Goal: Information Seeking & Learning: Learn about a topic

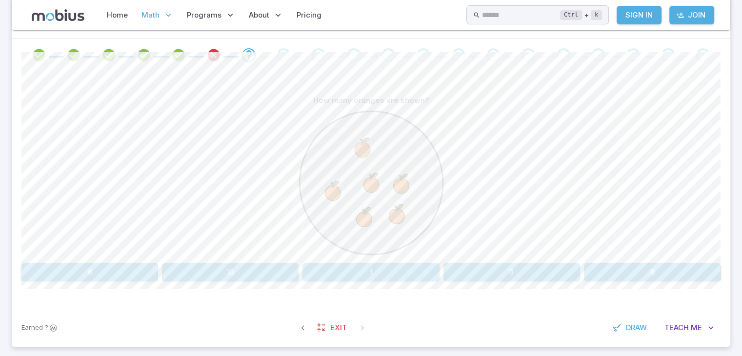
scroll to position [195, 0]
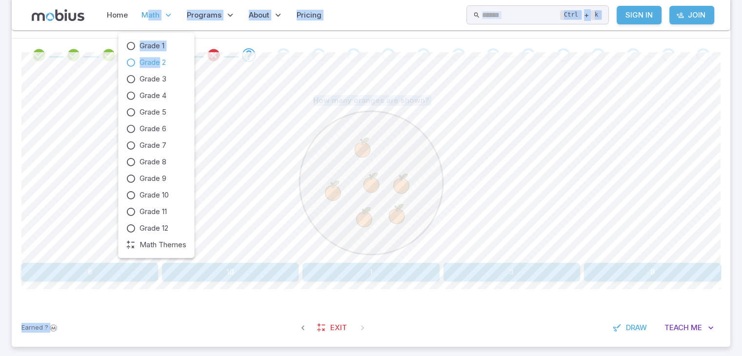
drag, startPoint x: 144, startPoint y: 13, endPoint x: 158, endPoint y: 60, distance: 48.8
click at [158, 60] on body "Home Math Grade 1 Grade 2 Grade 3 Grade 4 Grade 5 Grade 6 Grade 7 Grade 8 Grade…" at bounding box center [371, 152] width 742 height 695
click at [154, 61] on span "Grade 2" at bounding box center [152, 62] width 26 height 11
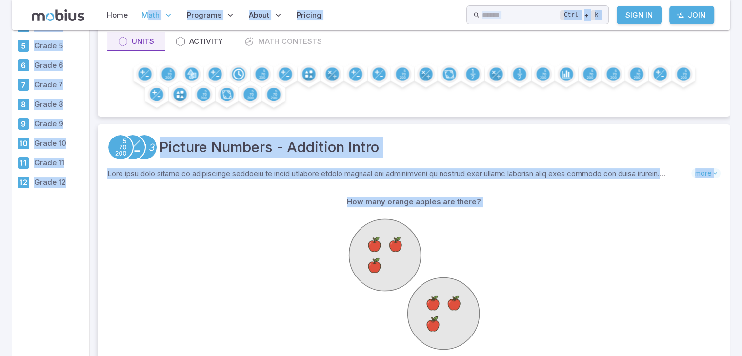
scroll to position [137, 0]
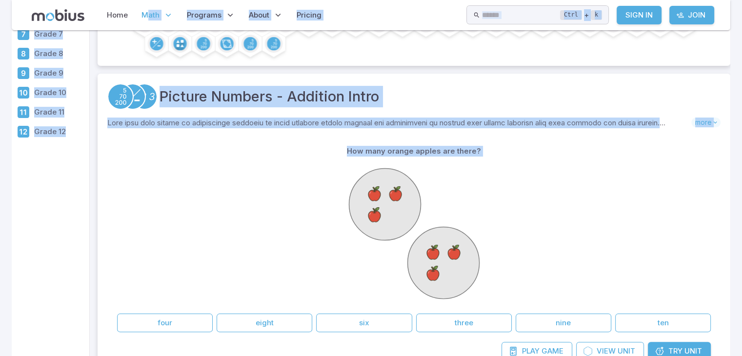
click at [401, 248] on icon at bounding box center [414, 233] width 146 height 146
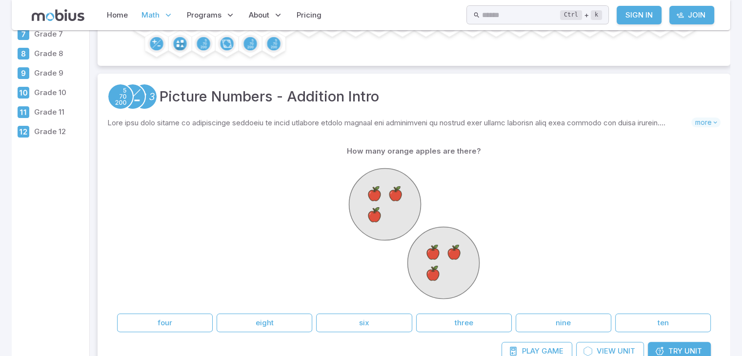
click at [401, 248] on icon at bounding box center [414, 233] width 146 height 146
drag, startPoint x: 401, startPoint y: 248, endPoint x: 384, endPoint y: 307, distance: 61.9
click at [384, 307] on div at bounding box center [414, 234] width 146 height 149
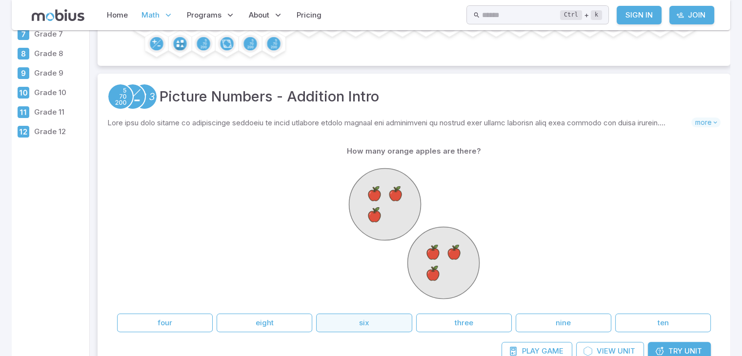
click at [388, 326] on button "six" at bounding box center [364, 323] width 96 height 19
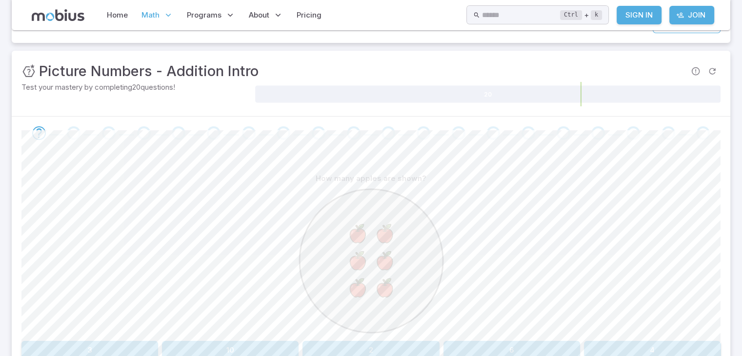
scroll to position [137, 0]
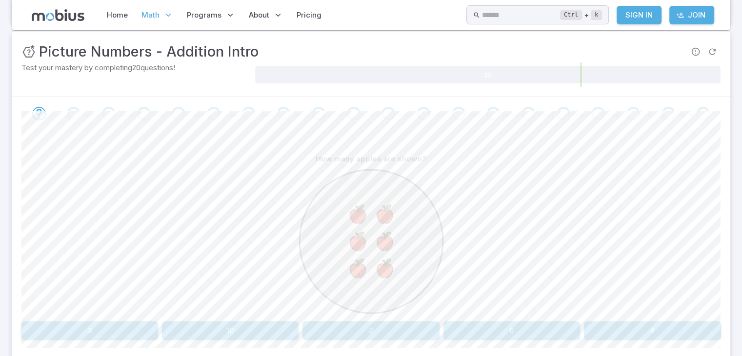
click at [462, 324] on button "6" at bounding box center [511, 330] width 137 height 19
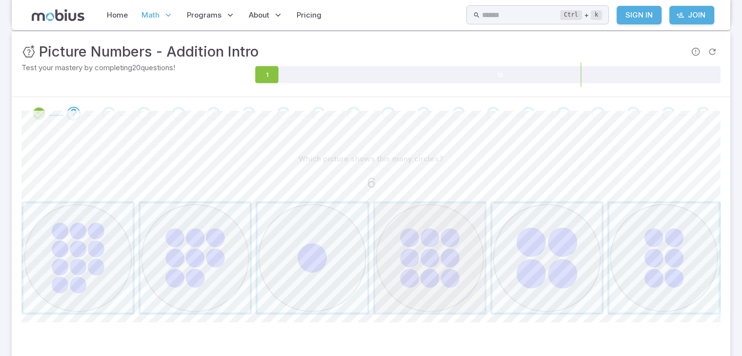
click at [449, 254] on span "button" at bounding box center [429, 257] width 109 height 109
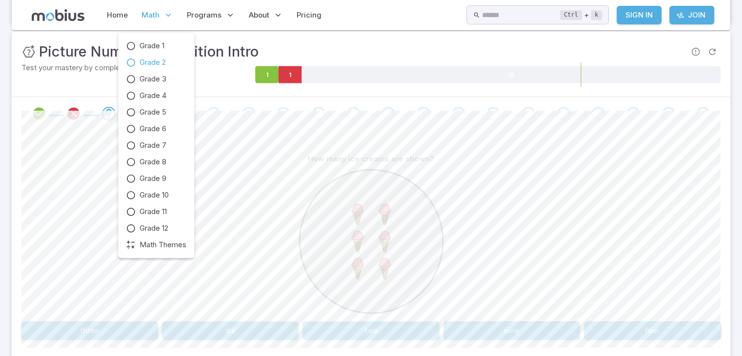
click at [151, 12] on span "Math" at bounding box center [150, 15] width 18 height 11
click at [161, 59] on span "Grade 2" at bounding box center [152, 62] width 26 height 11
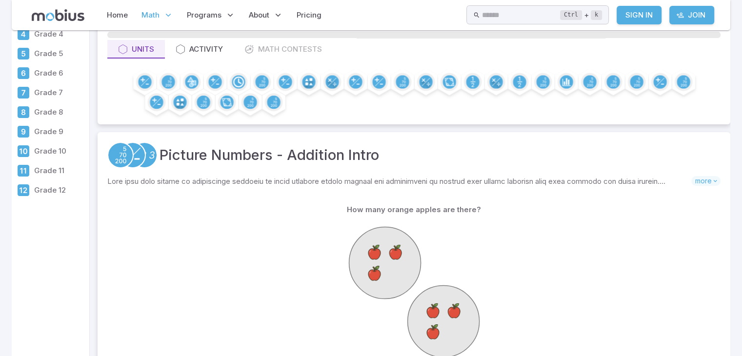
scroll to position [117, 0]
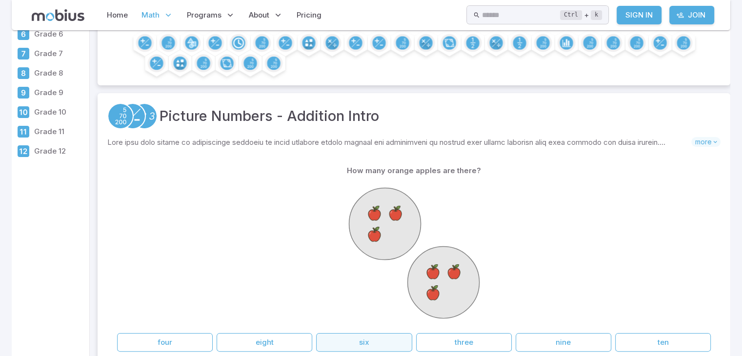
click at [386, 341] on button "six" at bounding box center [364, 342] width 96 height 19
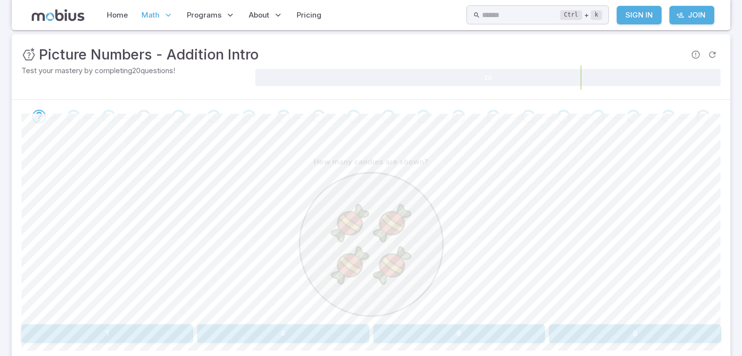
scroll to position [215, 0]
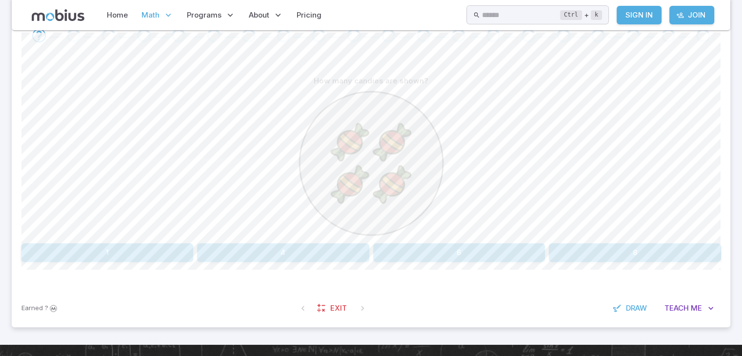
click at [325, 233] on icon at bounding box center [371, 163] width 146 height 146
drag, startPoint x: 326, startPoint y: 235, endPoint x: 317, endPoint y: 244, distance: 12.8
click at [317, 244] on button "4" at bounding box center [283, 252] width 172 height 19
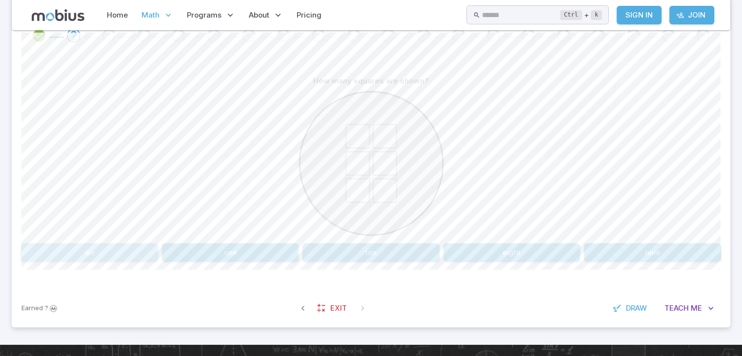
click at [88, 256] on button "six" at bounding box center [89, 252] width 137 height 19
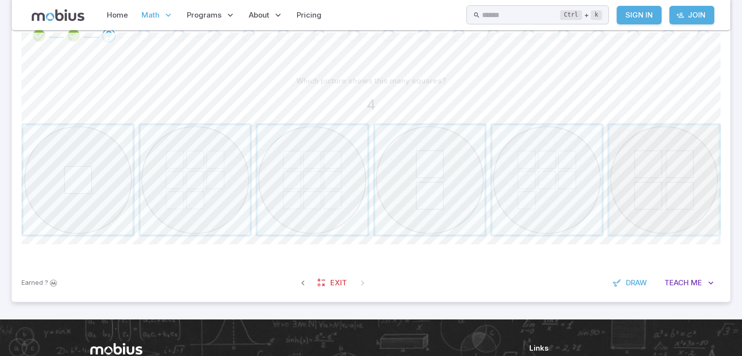
click at [679, 189] on span "button" at bounding box center [663, 179] width 109 height 109
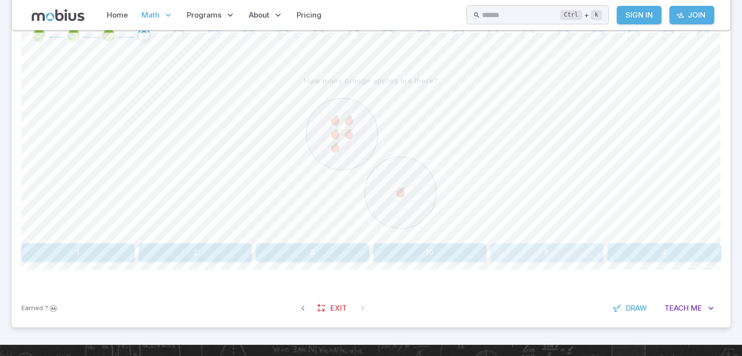
click at [517, 256] on button "6" at bounding box center [546, 252] width 113 height 19
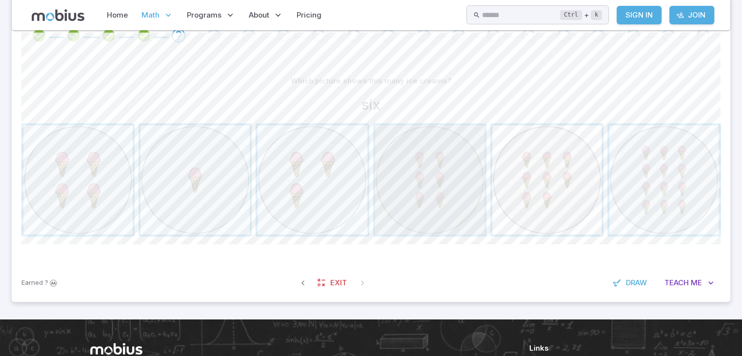
drag, startPoint x: 416, startPoint y: 200, endPoint x: 521, endPoint y: 201, distance: 104.4
click at [521, 201] on div at bounding box center [370, 179] width 699 height 113
click at [439, 203] on span "button" at bounding box center [429, 179] width 109 height 109
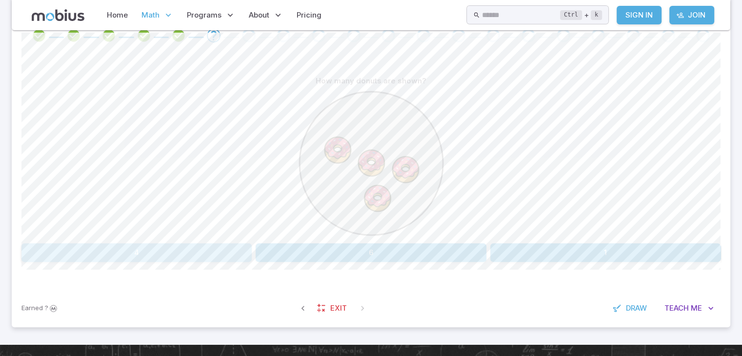
click at [228, 249] on button "4" at bounding box center [136, 252] width 230 height 19
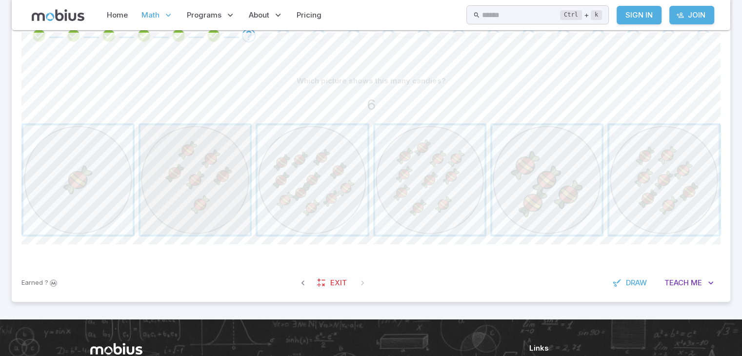
click at [201, 201] on span "button" at bounding box center [194, 179] width 109 height 109
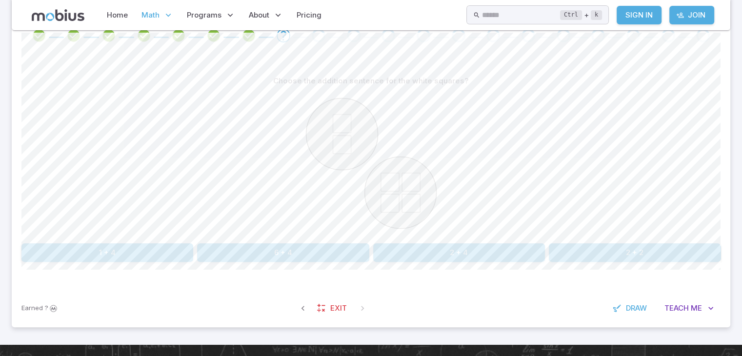
click at [418, 247] on button "2 + 4" at bounding box center [459, 252] width 172 height 19
click at [337, 253] on button "1 + 8" at bounding box center [312, 252] width 113 height 19
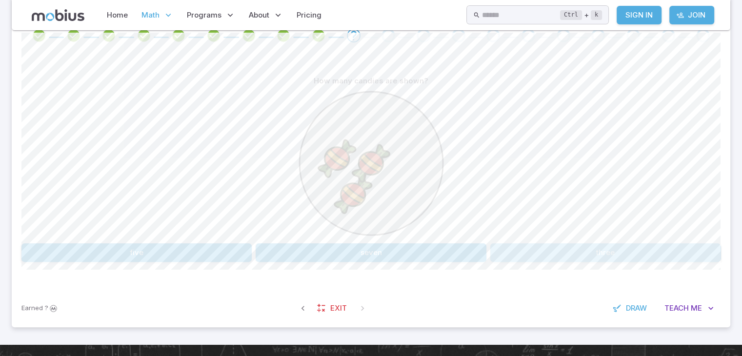
click at [568, 247] on button "three" at bounding box center [605, 252] width 230 height 19
click at [453, 256] on button "one" at bounding box center [459, 252] width 172 height 19
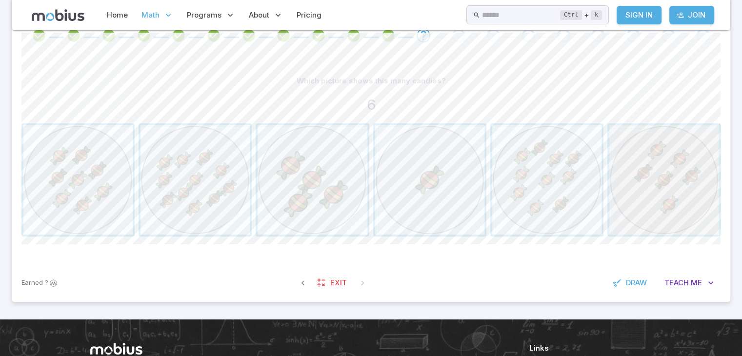
click at [669, 204] on span "button" at bounding box center [663, 179] width 109 height 109
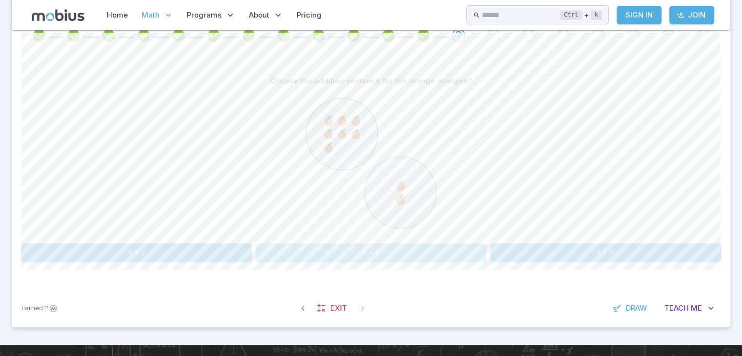
click at [346, 251] on button "6 + 2" at bounding box center [371, 252] width 230 height 19
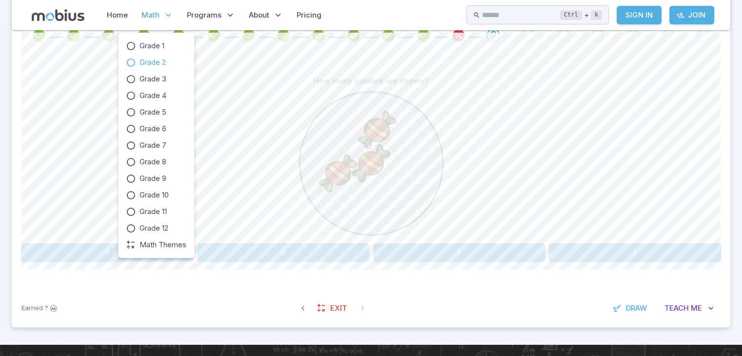
click at [146, 12] on span "Math" at bounding box center [150, 15] width 18 height 11
click at [148, 62] on span "Grade 2" at bounding box center [152, 62] width 26 height 11
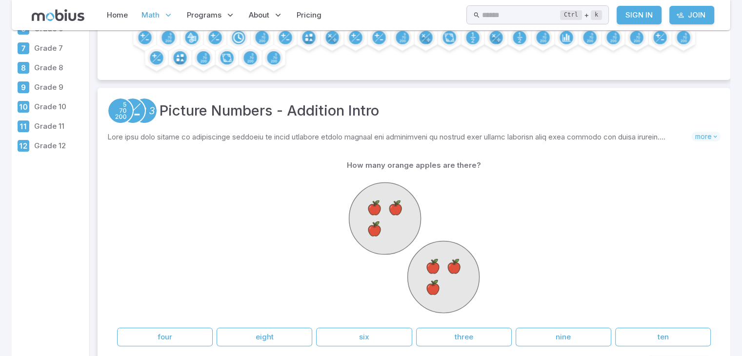
scroll to position [156, 0]
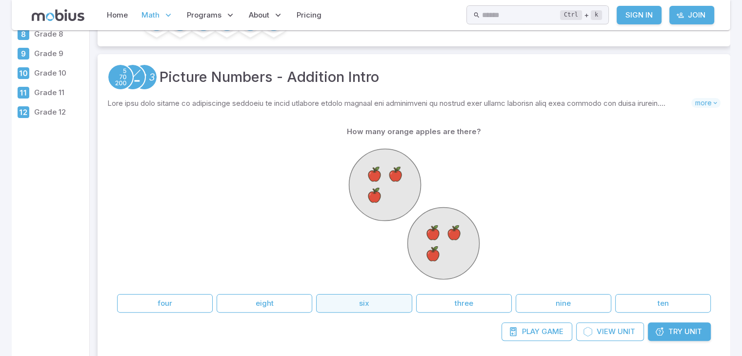
click at [344, 297] on button "six" at bounding box center [364, 303] width 96 height 19
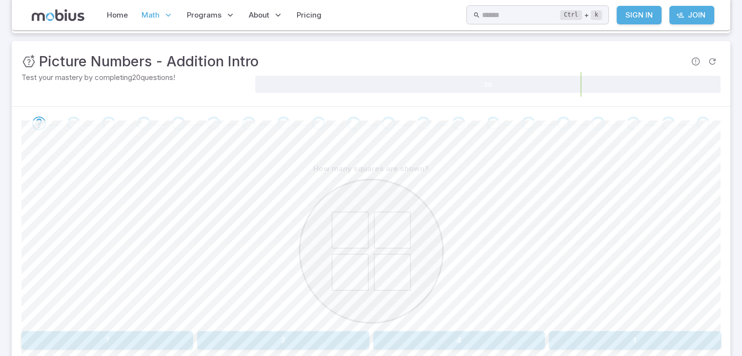
scroll to position [176, 0]
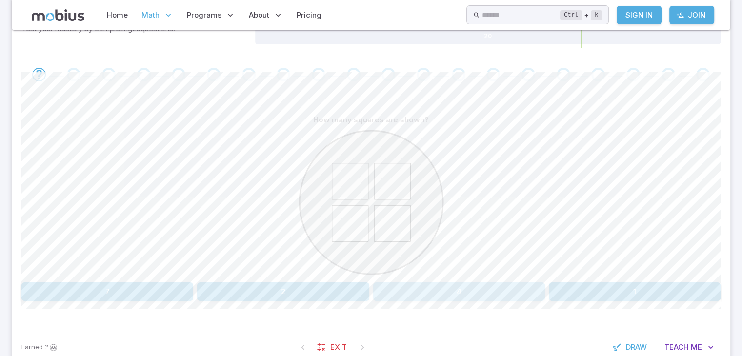
click at [413, 287] on button "4" at bounding box center [459, 291] width 172 height 19
click at [624, 283] on button "6" at bounding box center [663, 291] width 113 height 19
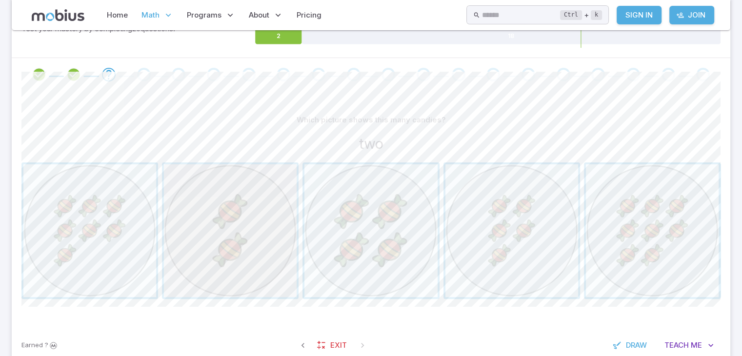
click at [236, 258] on span "button" at bounding box center [230, 230] width 133 height 133
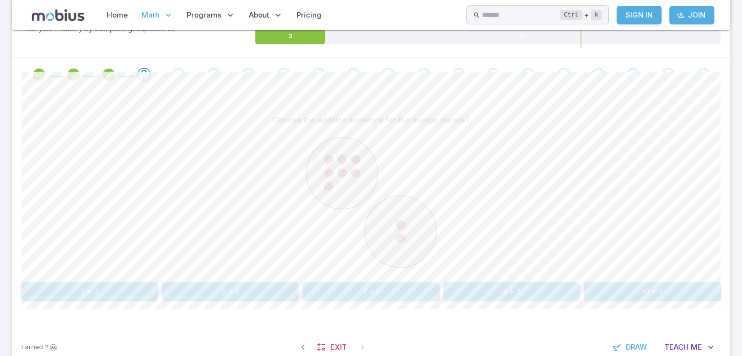
drag, startPoint x: 236, startPoint y: 258, endPoint x: 395, endPoint y: 244, distance: 159.1
click at [395, 244] on div at bounding box center [370, 203] width 699 height 149
click at [395, 244] on image at bounding box center [399, 238] width 13 height 13
drag, startPoint x: 395, startPoint y: 244, endPoint x: 126, endPoint y: 289, distance: 272.8
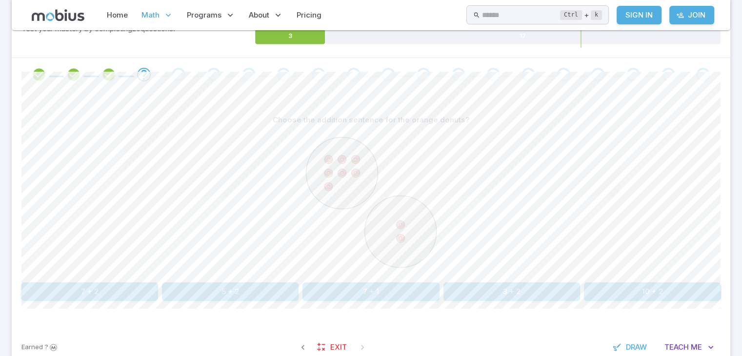
click at [126, 289] on div "Choose the addition sentence for the orange donuts? 7 + 2 5 + 2 7 + 1 3 + 2 10 …" at bounding box center [370, 206] width 699 height 190
click at [126, 289] on button "7 + 2" at bounding box center [89, 291] width 137 height 19
click at [96, 283] on button "7 + 4" at bounding box center [77, 291] width 113 height 19
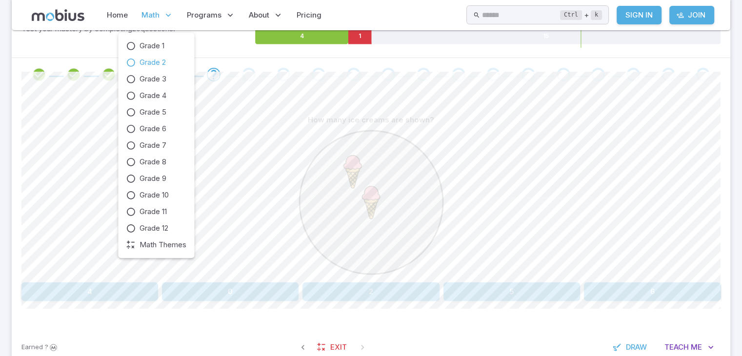
click at [149, 13] on span "Math" at bounding box center [150, 15] width 18 height 11
click at [154, 58] on span "Grade 2" at bounding box center [152, 62] width 26 height 11
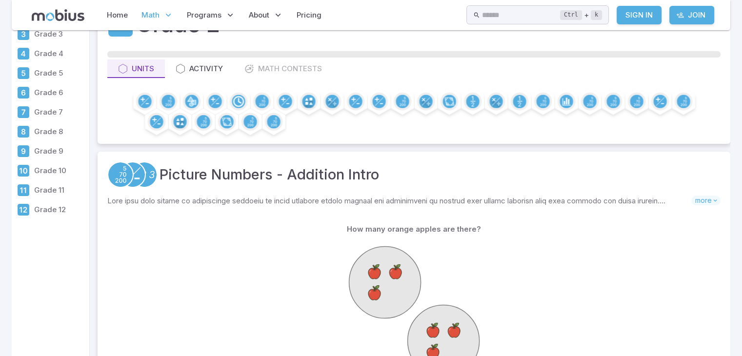
scroll to position [117, 0]
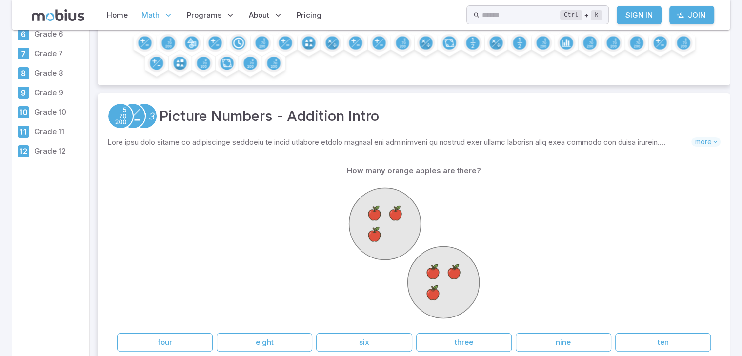
click at [335, 332] on div "How many orange apples are there? four eight six three nine ten" at bounding box center [413, 256] width 593 height 190
click at [335, 340] on button "six" at bounding box center [364, 342] width 96 height 19
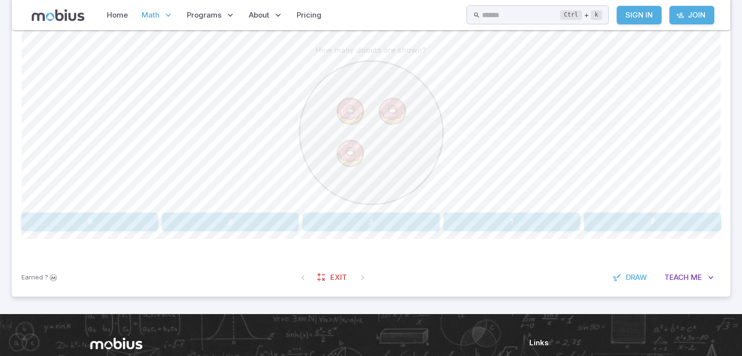
scroll to position [293, 0]
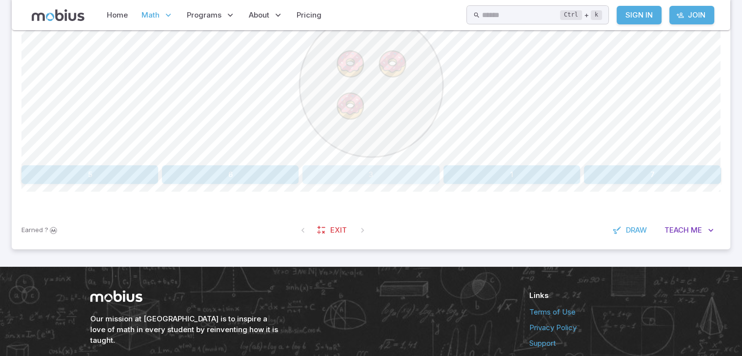
click at [371, 167] on button "3" at bounding box center [370, 174] width 137 height 19
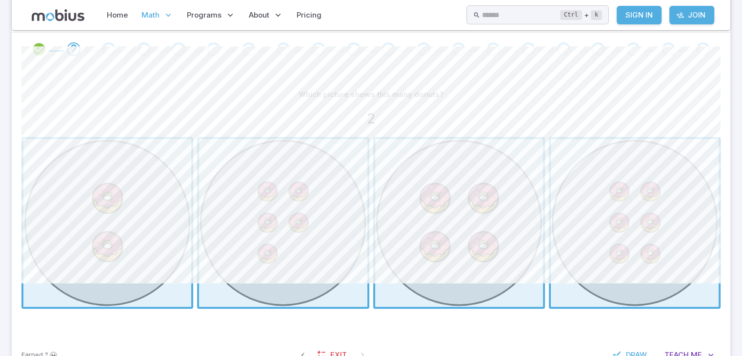
scroll to position [156, 0]
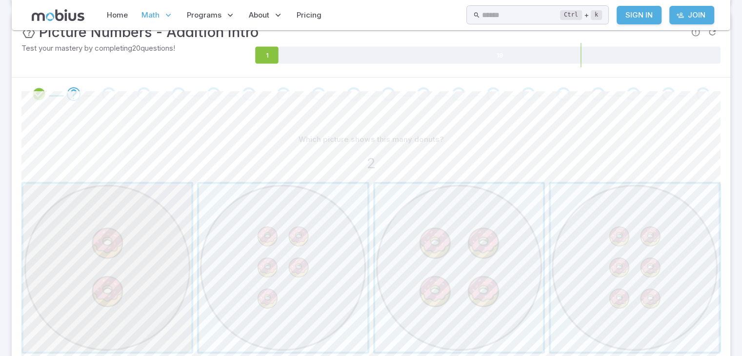
click at [98, 280] on span "button" at bounding box center [107, 268] width 168 height 168
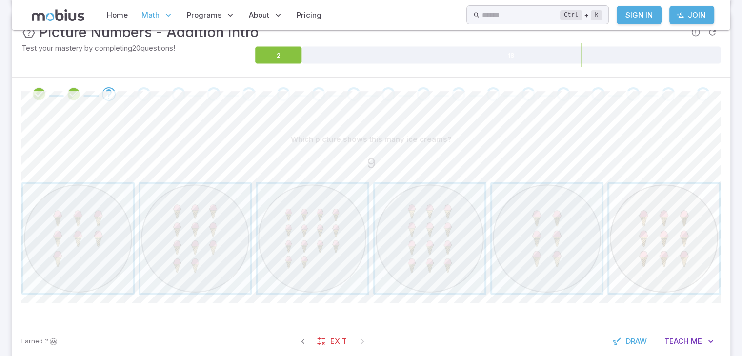
click at [682, 255] on span "button" at bounding box center [663, 238] width 109 height 109
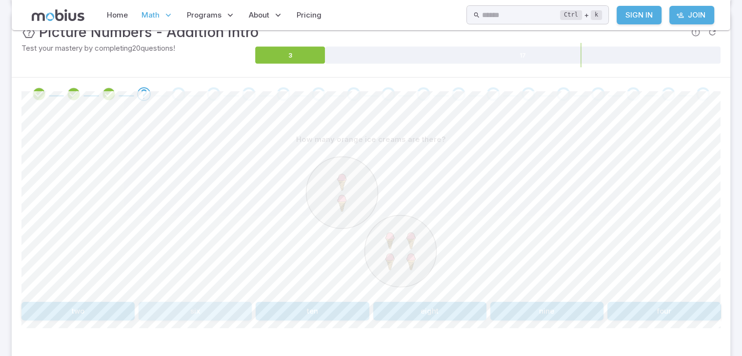
click at [172, 308] on button "six" at bounding box center [194, 311] width 113 height 19
click at [464, 309] on button "5" at bounding box center [511, 311] width 137 height 19
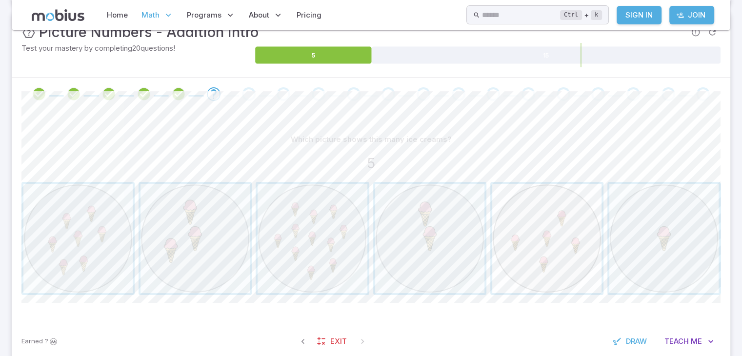
scroll to position [156, 0]
click at [541, 264] on span "button" at bounding box center [546, 238] width 109 height 109
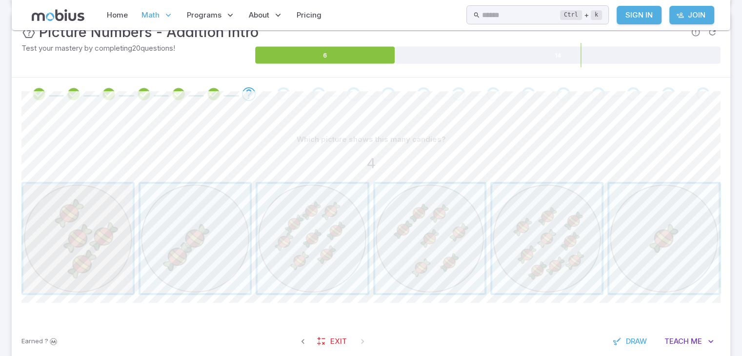
click at [83, 242] on span "button" at bounding box center [77, 238] width 109 height 109
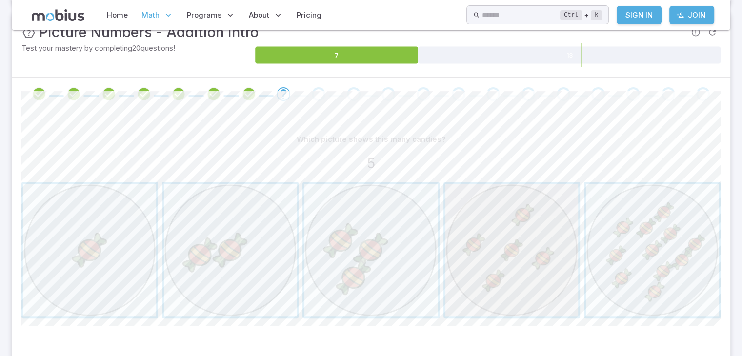
click at [495, 260] on span "button" at bounding box center [511, 250] width 133 height 133
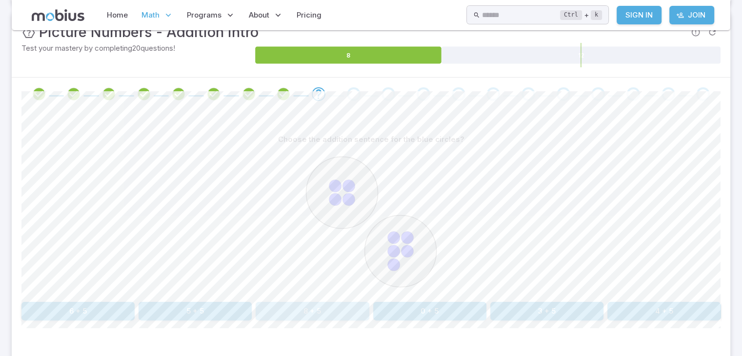
click at [328, 311] on button "8 + 5" at bounding box center [312, 311] width 113 height 19
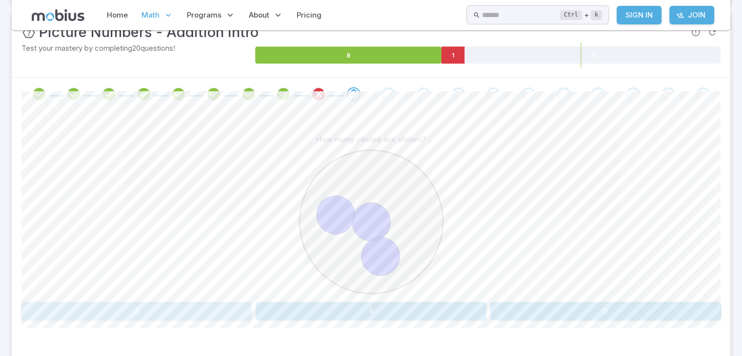
click at [185, 313] on button "3" at bounding box center [136, 311] width 230 height 19
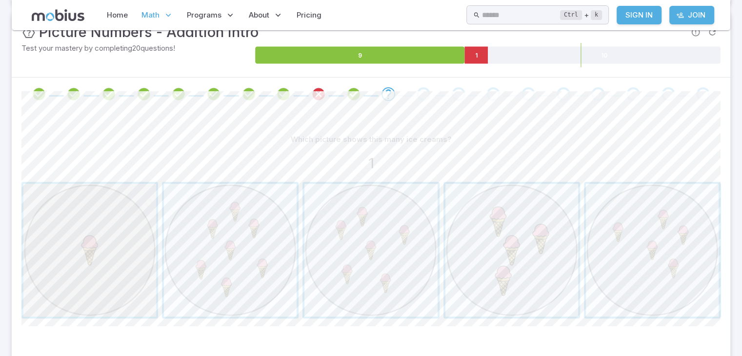
click at [118, 240] on span "button" at bounding box center [89, 250] width 133 height 133
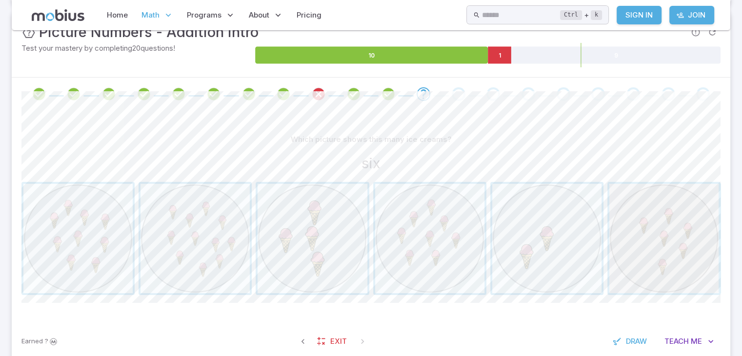
click at [636, 221] on span "button" at bounding box center [663, 238] width 109 height 109
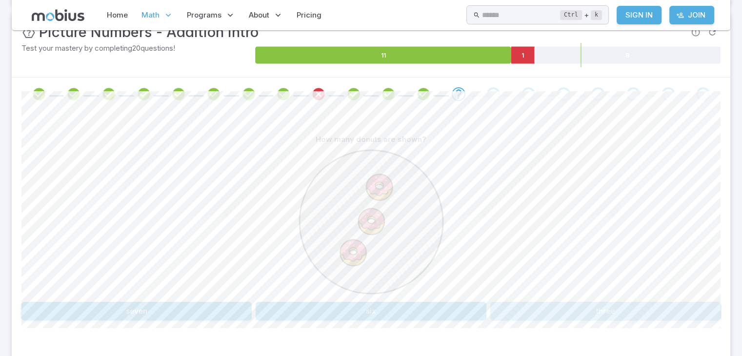
click at [552, 307] on button "three" at bounding box center [605, 311] width 230 height 19
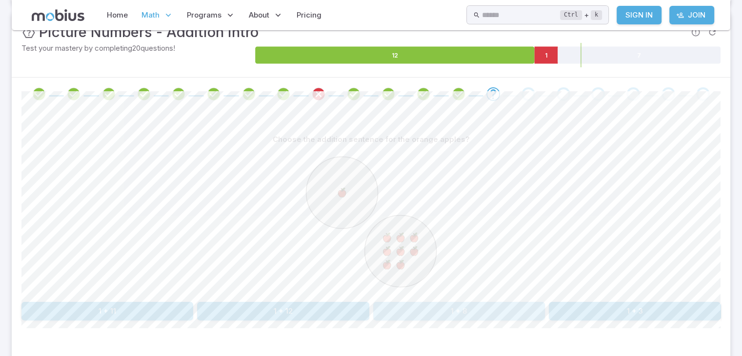
click at [460, 309] on button "1 + 8" at bounding box center [459, 311] width 172 height 19
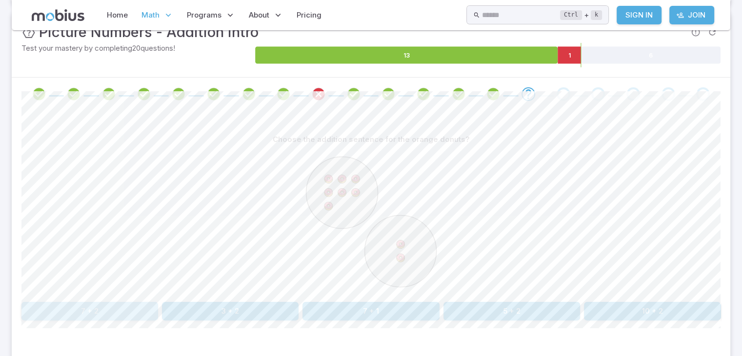
click at [144, 309] on button "7 + 2" at bounding box center [89, 311] width 137 height 19
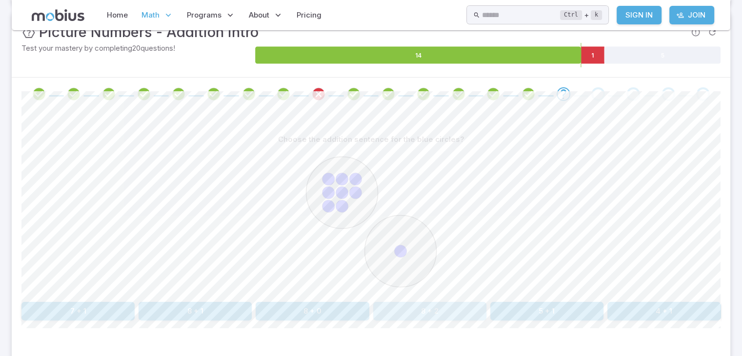
click at [396, 312] on button "8 + 2" at bounding box center [429, 311] width 113 height 19
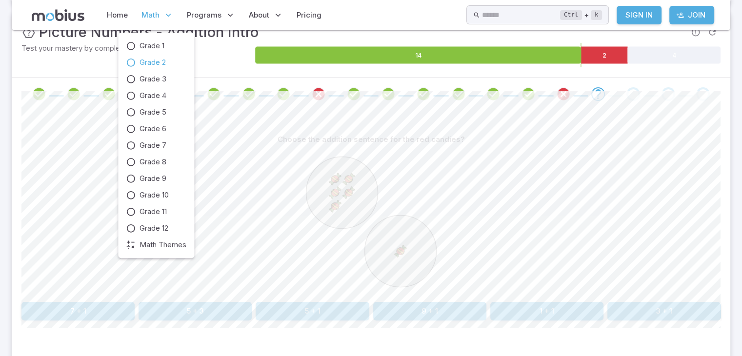
click at [140, 14] on p "Math" at bounding box center [157, 15] width 38 height 22
click at [150, 42] on span "Grade 1" at bounding box center [151, 45] width 25 height 11
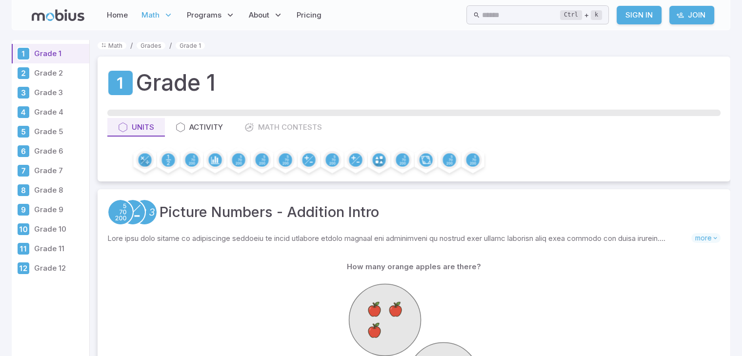
click at [193, 115] on span at bounding box center [413, 113] width 613 height 6
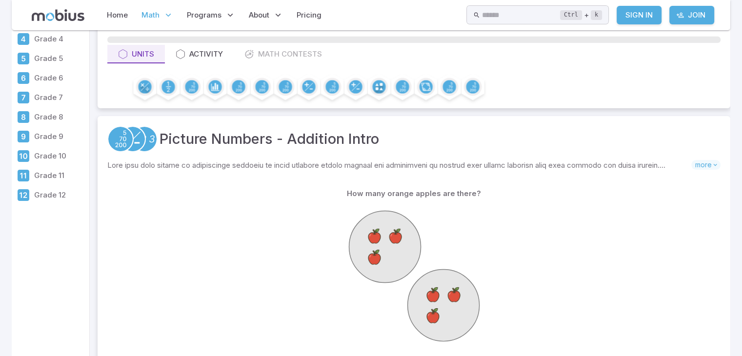
scroll to position [137, 0]
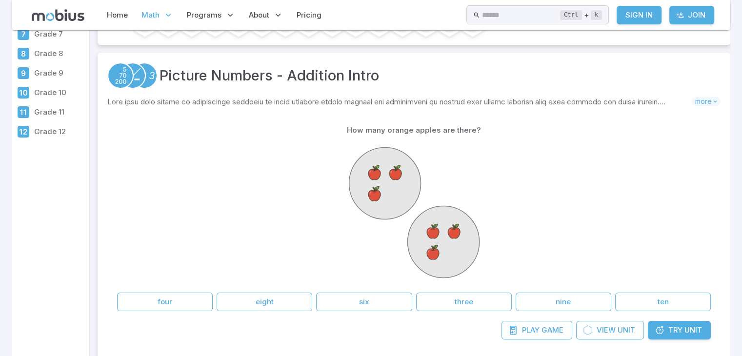
click at [302, 179] on div at bounding box center [413, 213] width 593 height 149
click at [359, 300] on button "six" at bounding box center [364, 302] width 96 height 19
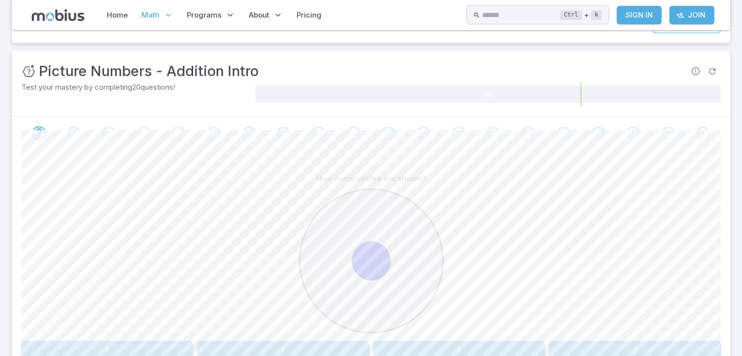
scroll to position [137, 0]
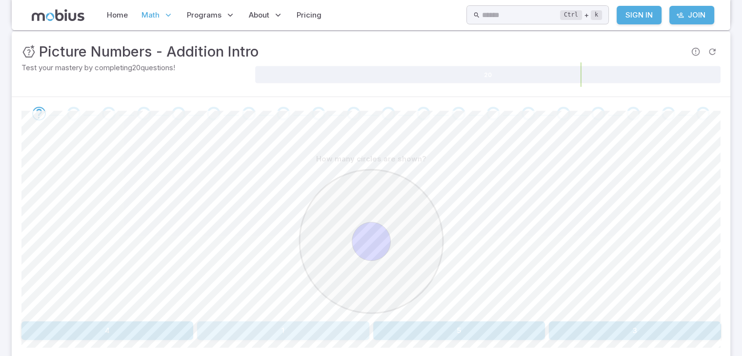
click at [315, 334] on button "1" at bounding box center [283, 330] width 172 height 19
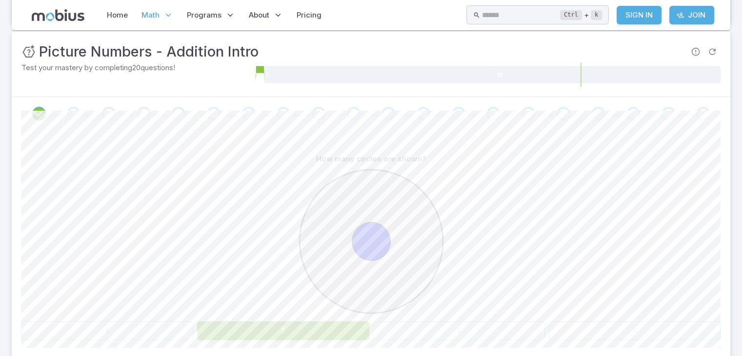
scroll to position [156, 0]
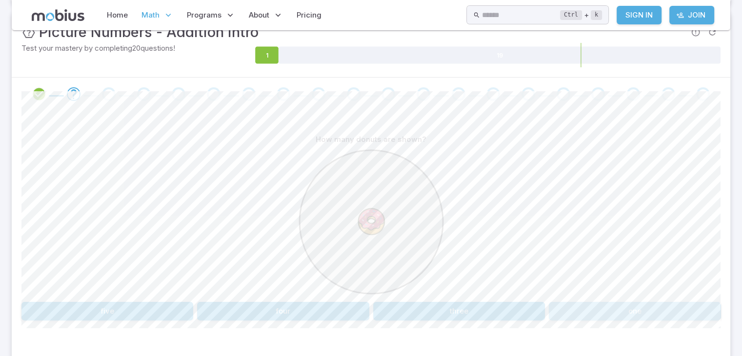
click at [592, 314] on button "one" at bounding box center [635, 311] width 172 height 19
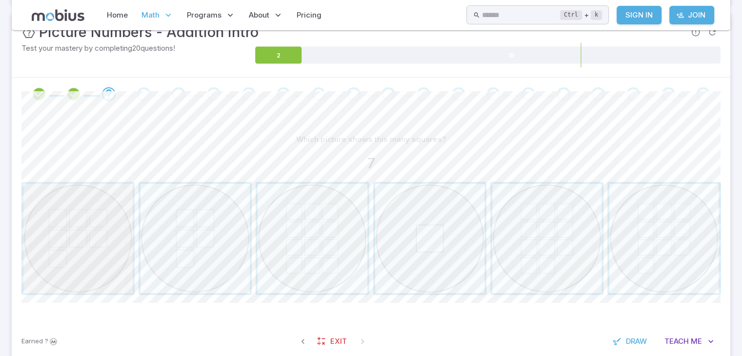
click at [96, 235] on span "button" at bounding box center [77, 238] width 109 height 109
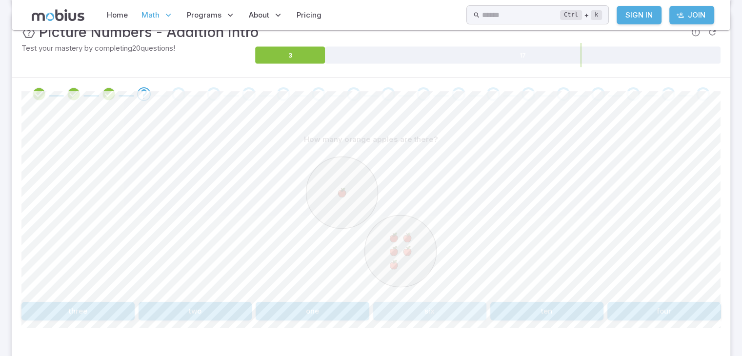
click at [414, 310] on button "six" at bounding box center [429, 311] width 113 height 19
click at [213, 305] on button "2 + 4" at bounding box center [194, 311] width 113 height 19
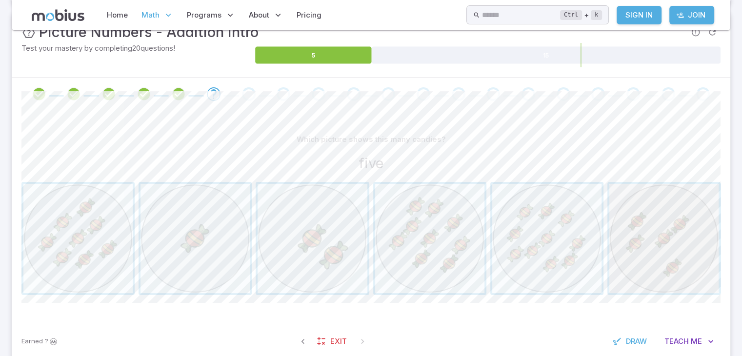
click at [652, 238] on span "button" at bounding box center [663, 238] width 109 height 109
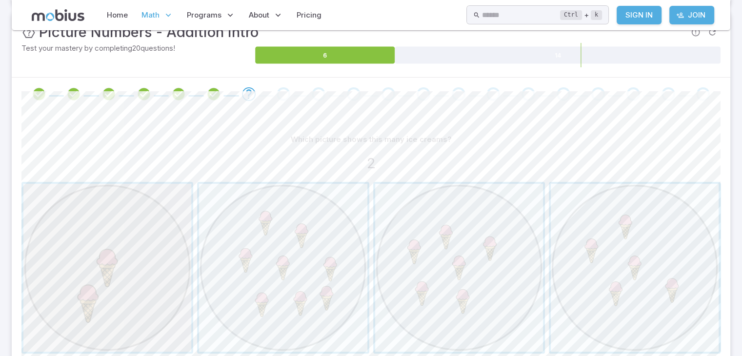
drag, startPoint x: 46, startPoint y: 320, endPoint x: 29, endPoint y: 316, distance: 17.6
click at [29, 316] on span "button" at bounding box center [107, 268] width 168 height 168
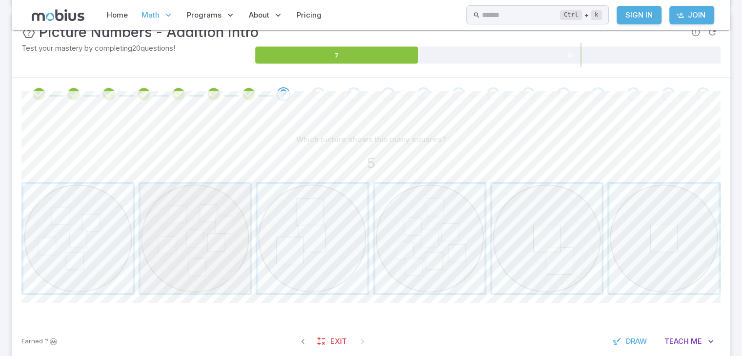
click at [199, 256] on span "button" at bounding box center [194, 238] width 109 height 109
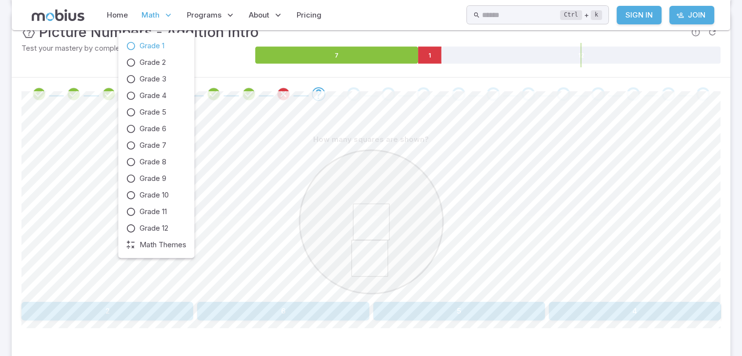
click at [168, 43] on link "Grade 1" at bounding box center [156, 45] width 60 height 11
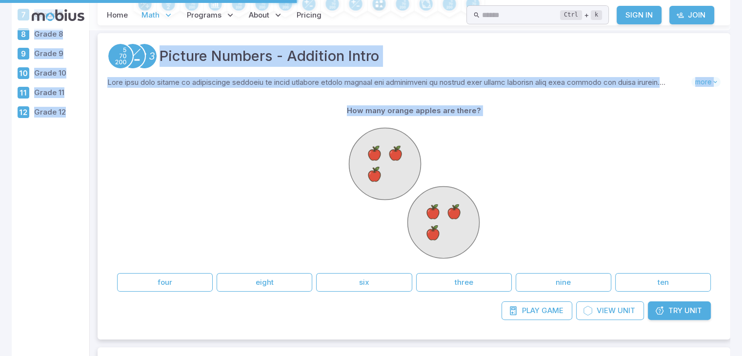
drag, startPoint x: 167, startPoint y: 44, endPoint x: 230, endPoint y: 103, distance: 86.3
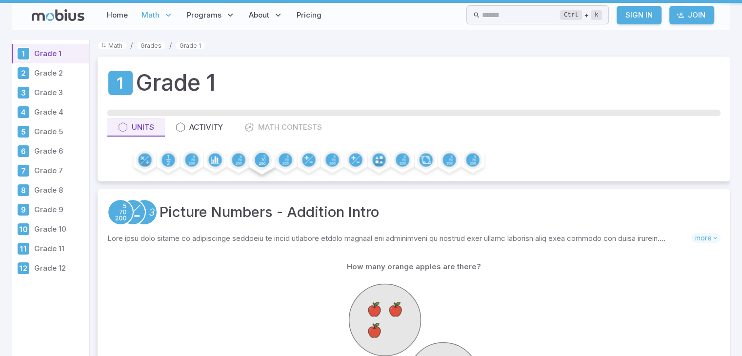
click at [268, 156] on div "Grade 1 Units Activity Math Contests" at bounding box center [414, 119] width 632 height 125
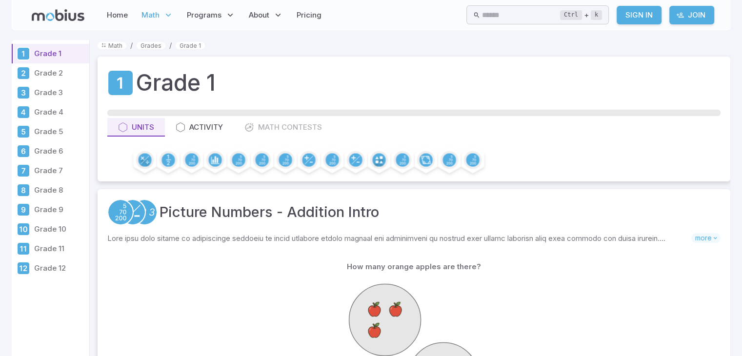
click at [384, 261] on p "How many orange apples are there?" at bounding box center [414, 266] width 134 height 11
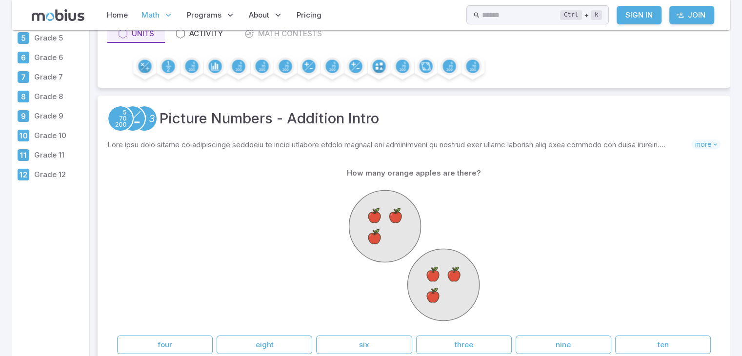
scroll to position [98, 0]
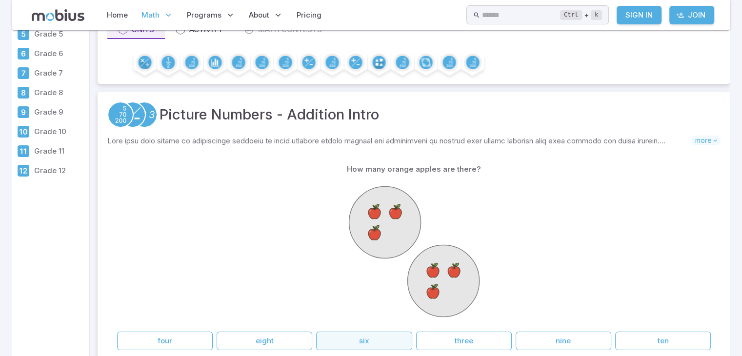
click at [378, 336] on button "six" at bounding box center [364, 341] width 96 height 19
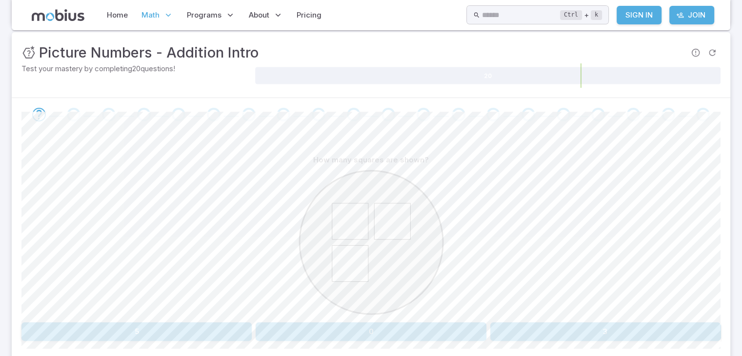
scroll to position [137, 0]
click at [537, 333] on button "3" at bounding box center [605, 330] width 230 height 19
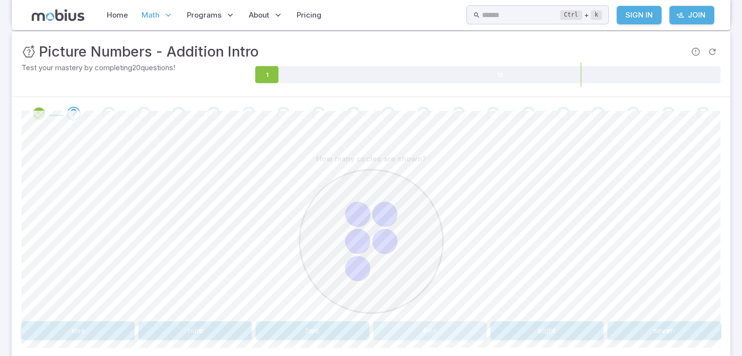
click at [455, 334] on button "five" at bounding box center [429, 330] width 113 height 19
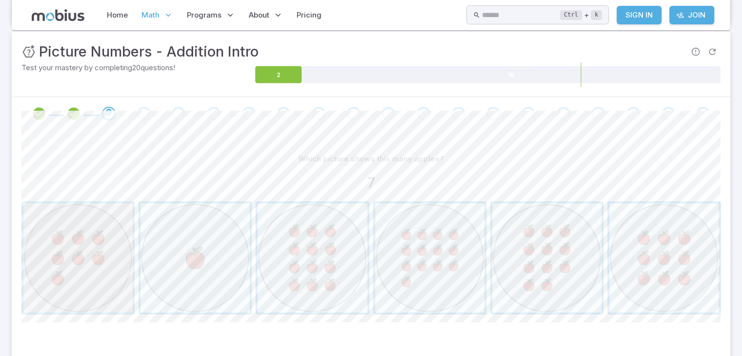
drag, startPoint x: 46, startPoint y: 230, endPoint x: 65, endPoint y: 235, distance: 20.1
click at [65, 235] on span "button" at bounding box center [77, 257] width 109 height 109
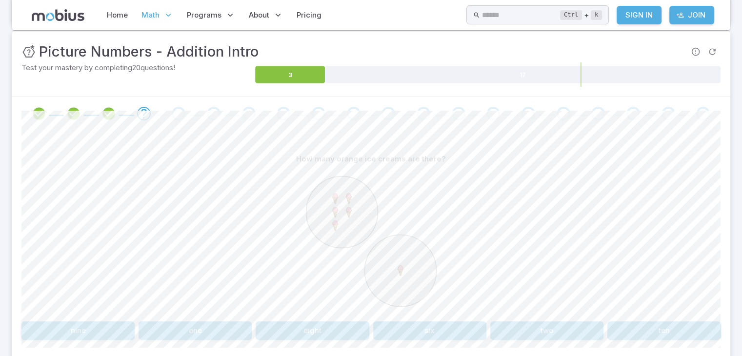
click at [403, 327] on button "six" at bounding box center [429, 330] width 113 height 19
click at [299, 321] on button "1 + 5" at bounding box center [312, 330] width 113 height 19
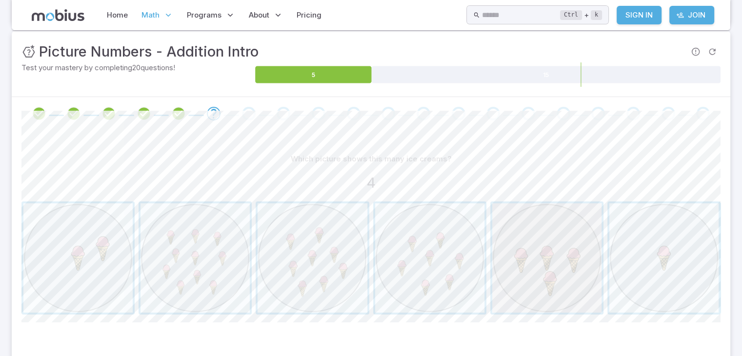
click at [553, 275] on span "button" at bounding box center [546, 257] width 109 height 109
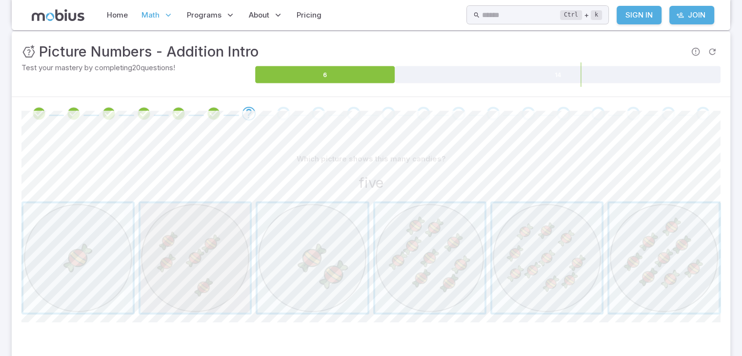
click at [218, 272] on span "button" at bounding box center [194, 257] width 109 height 109
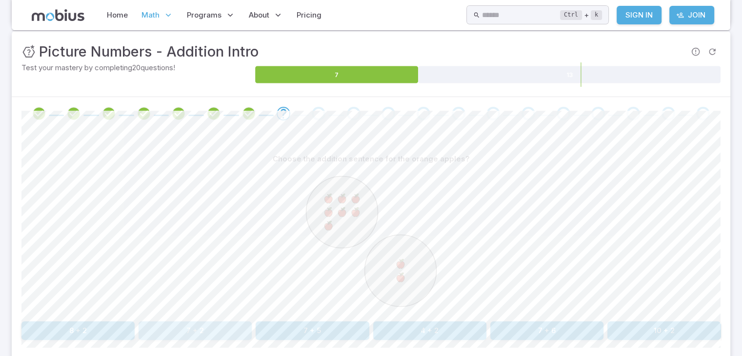
click at [229, 329] on button "7 + 2" at bounding box center [194, 330] width 113 height 19
click at [177, 330] on button "one" at bounding box center [107, 330] width 172 height 19
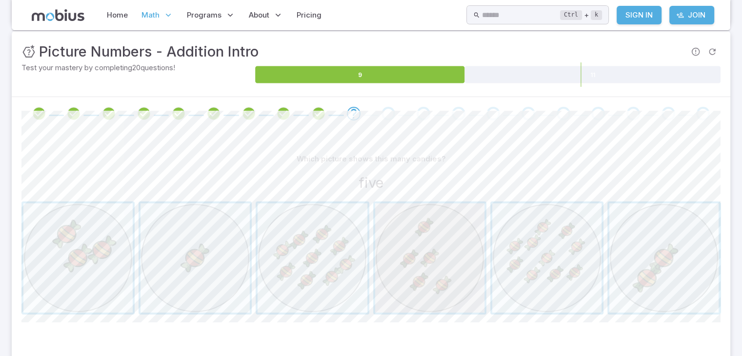
click at [425, 273] on span "button" at bounding box center [429, 257] width 109 height 109
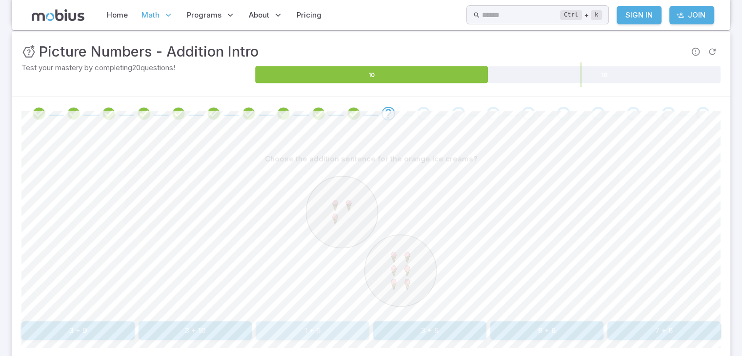
click at [309, 326] on button "1 + 6" at bounding box center [312, 330] width 113 height 19
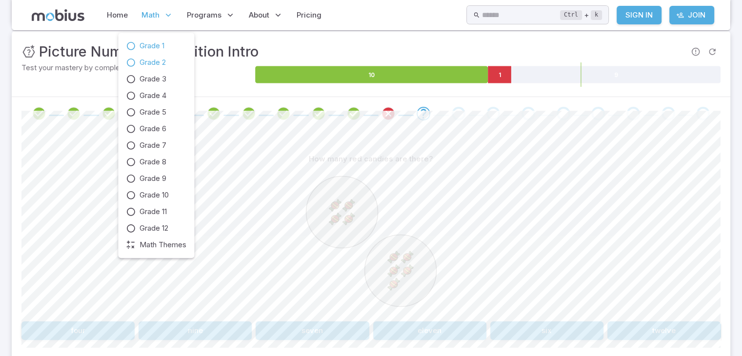
click at [155, 62] on span "Grade 2" at bounding box center [152, 62] width 26 height 11
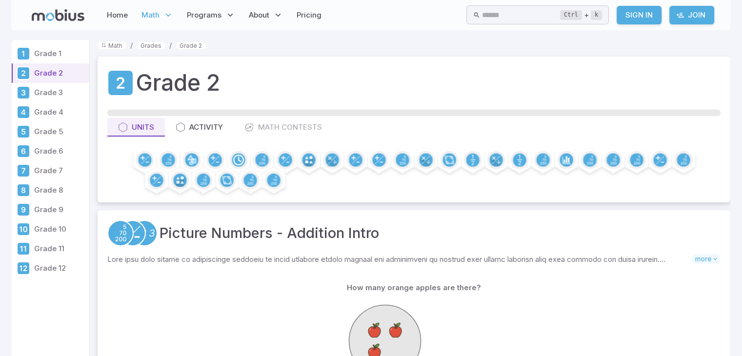
click at [42, 90] on p "Grade 3" at bounding box center [59, 92] width 51 height 11
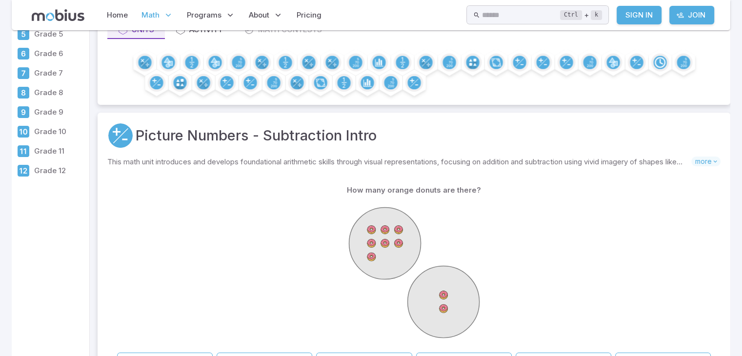
scroll to position [117, 0]
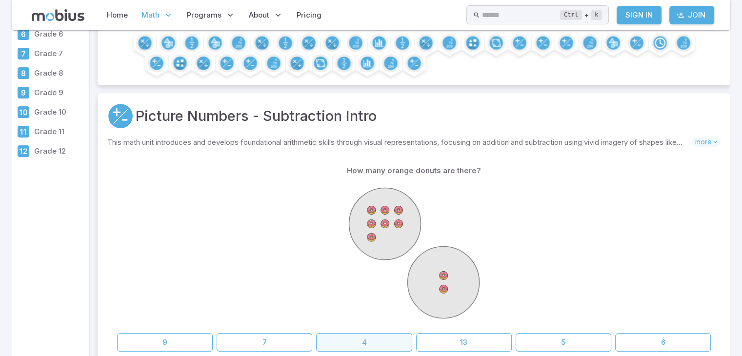
click at [350, 342] on button "4" at bounding box center [364, 342] width 96 height 19
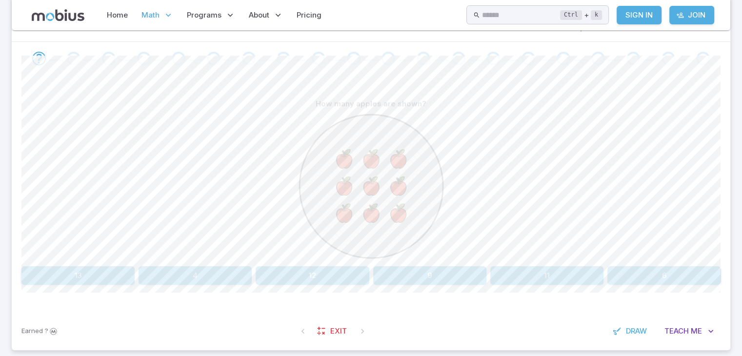
scroll to position [195, 0]
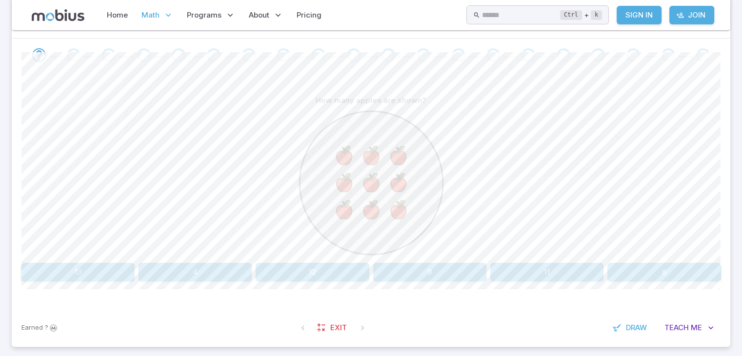
click at [400, 273] on button "9" at bounding box center [429, 272] width 113 height 19
click at [404, 267] on button "9" at bounding box center [429, 272] width 113 height 19
click at [188, 264] on button "nine" at bounding box center [194, 272] width 113 height 19
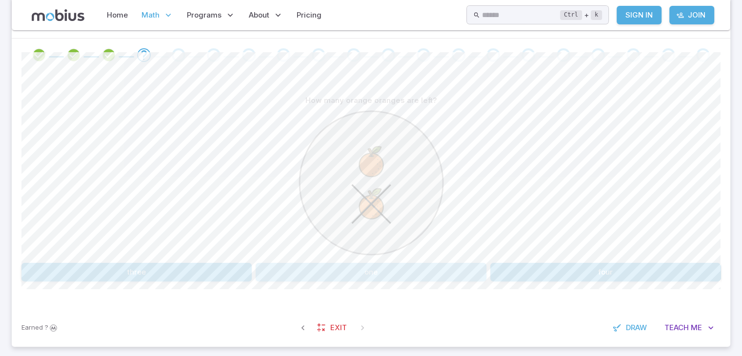
click at [353, 270] on button "one" at bounding box center [371, 272] width 230 height 19
click at [335, 273] on button "7 - 6" at bounding box center [312, 272] width 113 height 19
click at [179, 272] on button "one" at bounding box center [136, 272] width 230 height 19
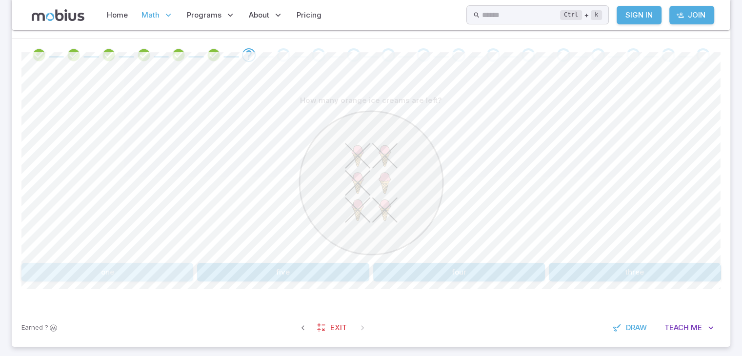
click at [165, 270] on button "one" at bounding box center [107, 272] width 172 height 19
click at [233, 272] on button "7 - 1" at bounding box center [194, 272] width 113 height 19
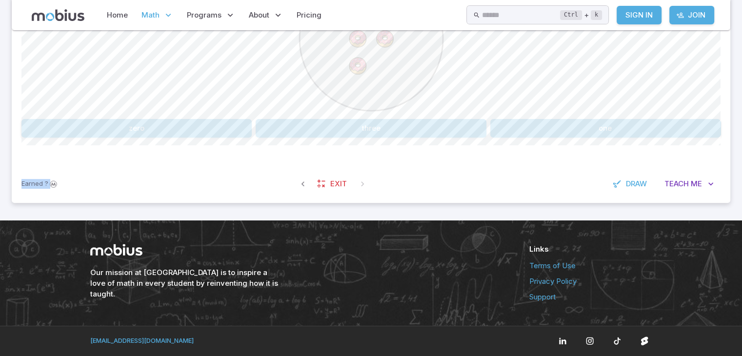
drag, startPoint x: 304, startPoint y: 293, endPoint x: 437, endPoint y: 184, distance: 171.8
click at [437, 184] on div "Unit Mastery : Picture Numbers - Subtraction Intro Test your mastery by complet…" at bounding box center [371, 16] width 718 height 374
click at [629, 182] on span "Draw" at bounding box center [636, 183] width 21 height 11
click at [111, 130] on div at bounding box center [92, 128] width 39 height 20
click at [102, 126] on icon at bounding box center [102, 128] width 10 height 10
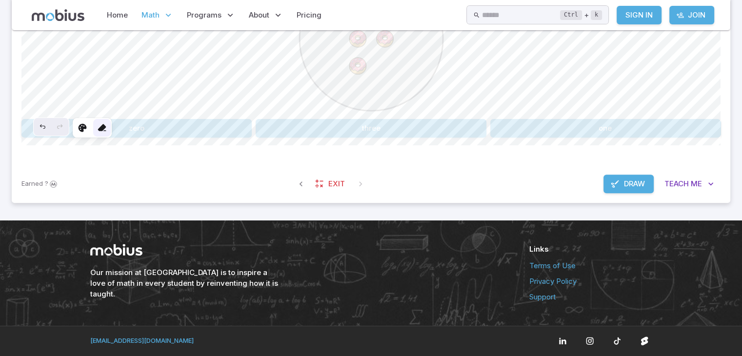
click at [103, 127] on icon at bounding box center [102, 128] width 10 height 10
click at [647, 183] on button "Draw" at bounding box center [628, 184] width 50 height 19
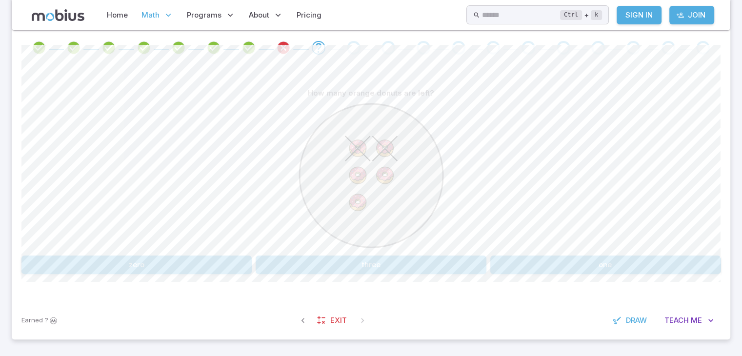
scroll to position [163, 0]
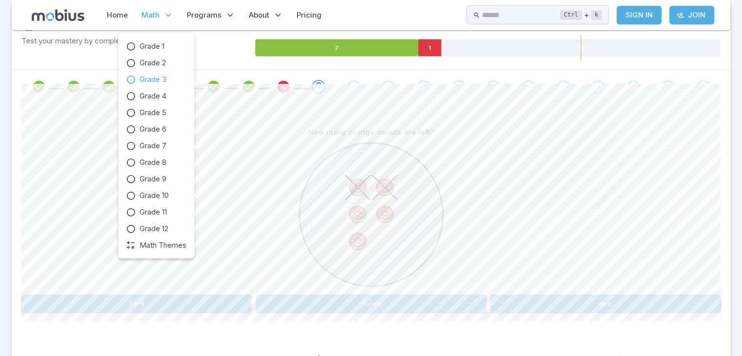
click at [144, 11] on span "Math" at bounding box center [150, 15] width 18 height 11
click at [148, 74] on span "Grade 3" at bounding box center [152, 79] width 27 height 11
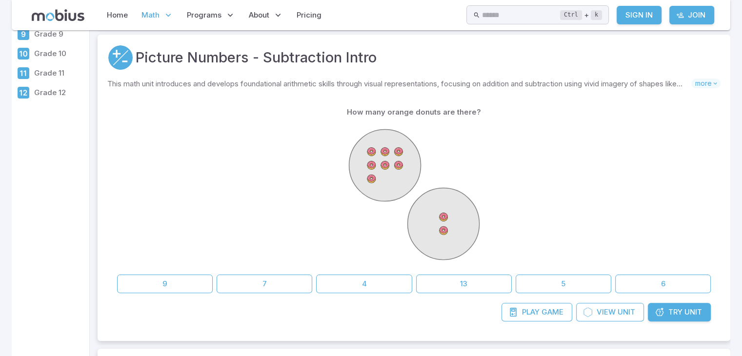
scroll to position [156, 0]
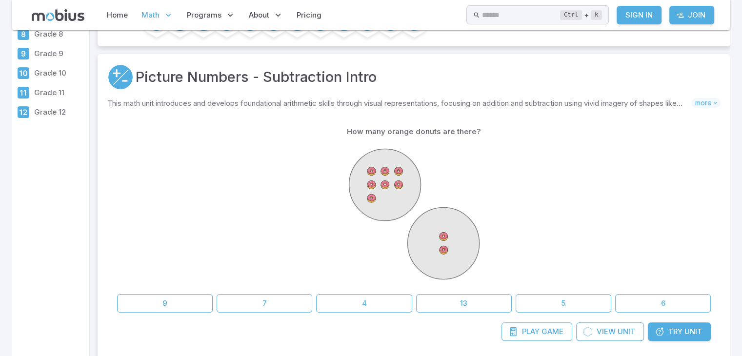
click at [306, 246] on div at bounding box center [413, 215] width 593 height 149
click at [293, 305] on button "7" at bounding box center [264, 303] width 96 height 19
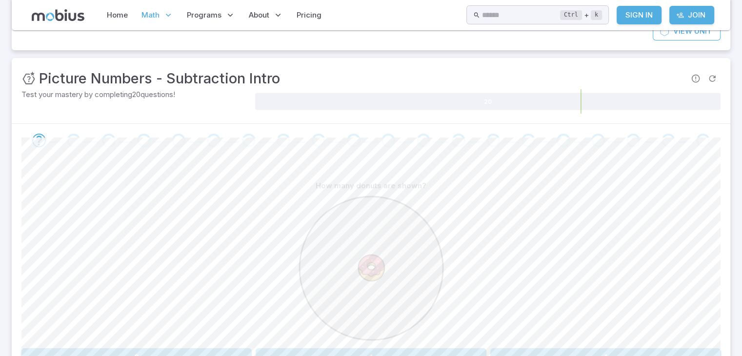
scroll to position [176, 0]
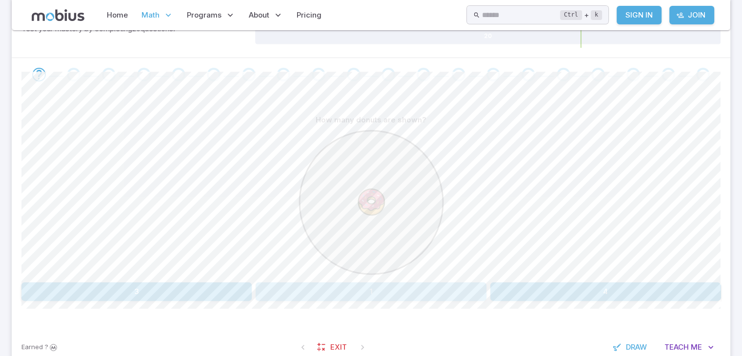
click at [295, 291] on button "1" at bounding box center [371, 291] width 230 height 19
click at [146, 285] on button "9" at bounding box center [194, 291] width 113 height 19
click at [121, 297] on button "nine" at bounding box center [77, 291] width 113 height 19
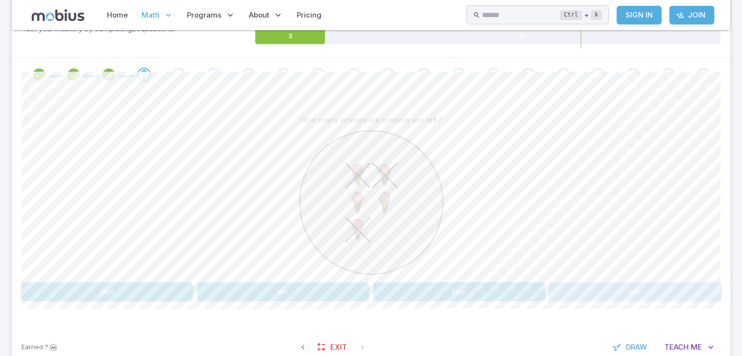
click at [592, 284] on button "two" at bounding box center [635, 291] width 172 height 19
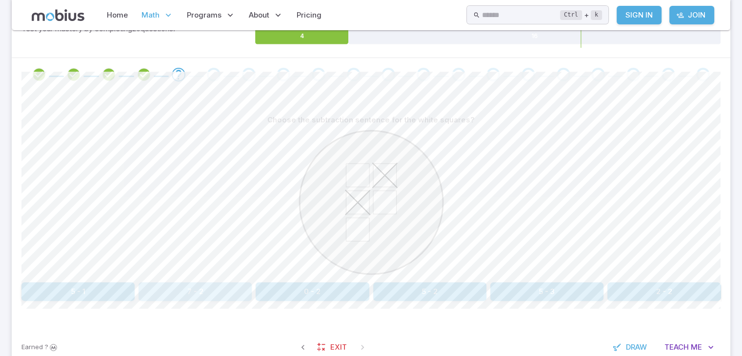
click at [227, 290] on button "7 - 2" at bounding box center [194, 291] width 113 height 19
